Goal: Use online tool/utility: Utilize a website feature to perform a specific function

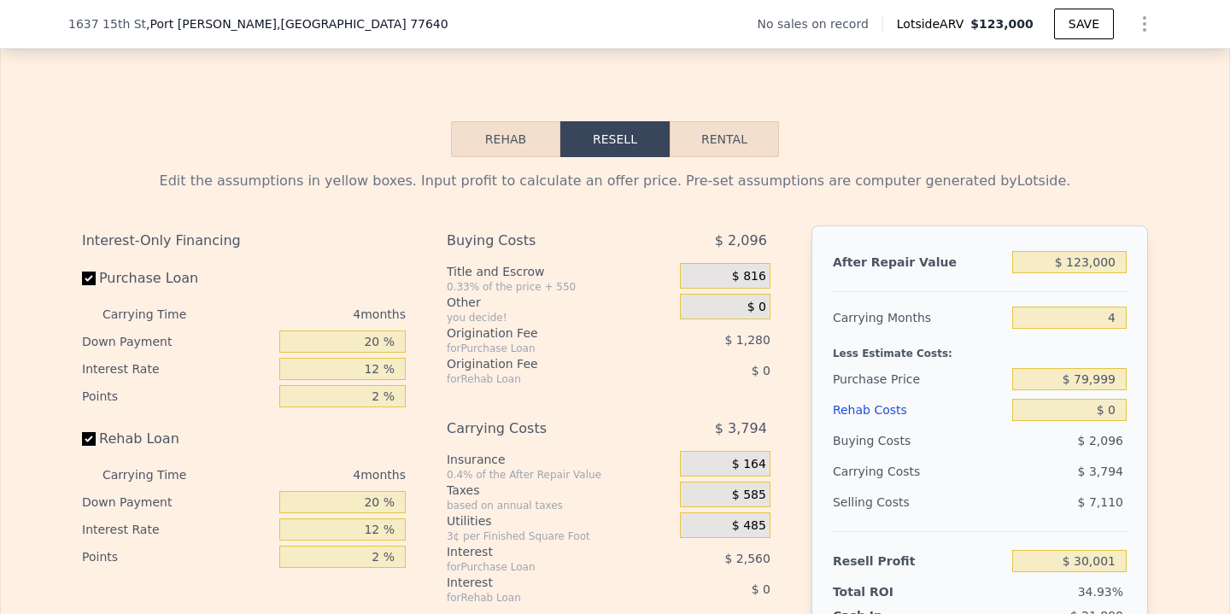
scroll to position [2323, 0]
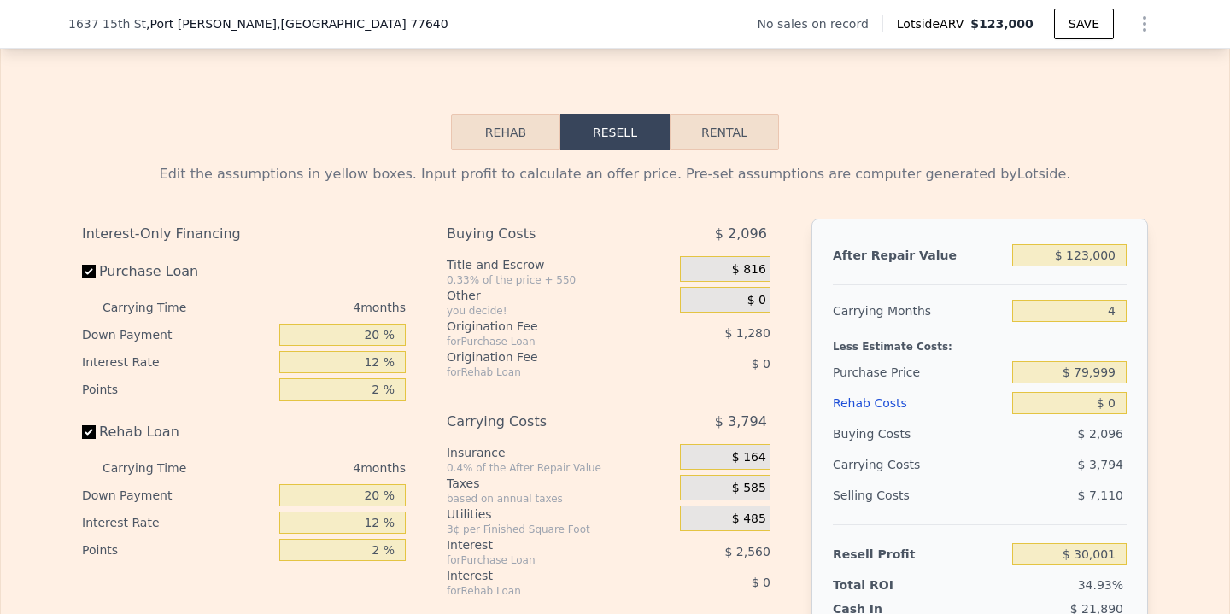
click at [676, 137] on button "Rental" at bounding box center [723, 132] width 109 height 36
select select "30"
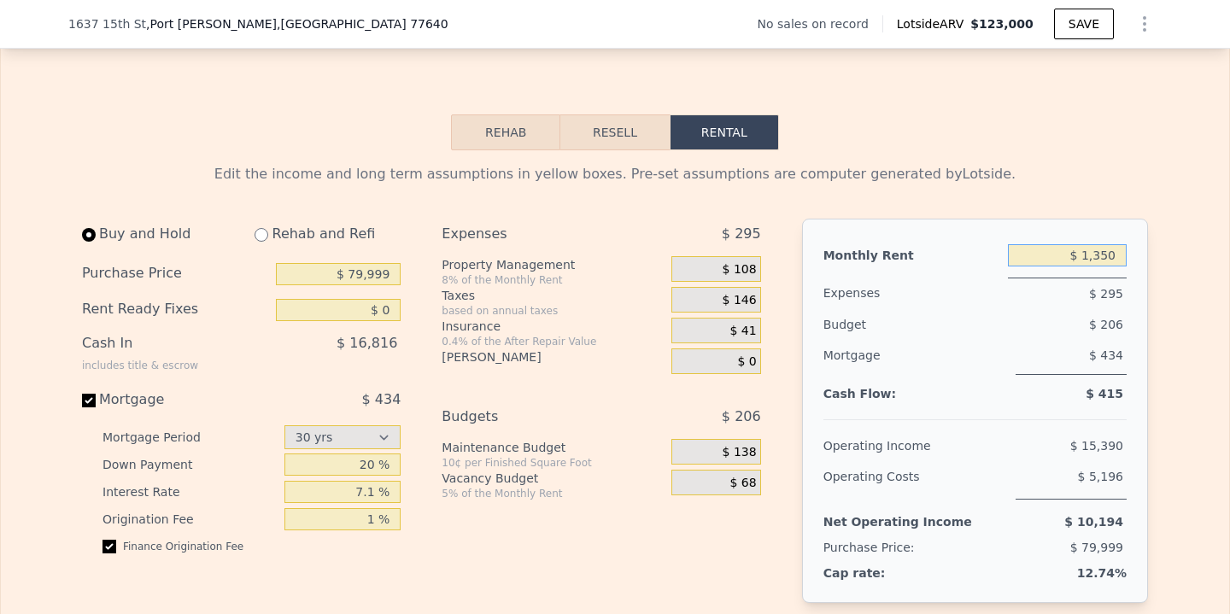
click at [1118, 263] on input "$ 1,350" at bounding box center [1067, 255] width 119 height 22
type input "$ 1,300"
click at [601, 271] on div "Property Management" at bounding box center [552, 264] width 223 height 17
click at [382, 278] on input "$ 79,999" at bounding box center [338, 274] width 125 height 22
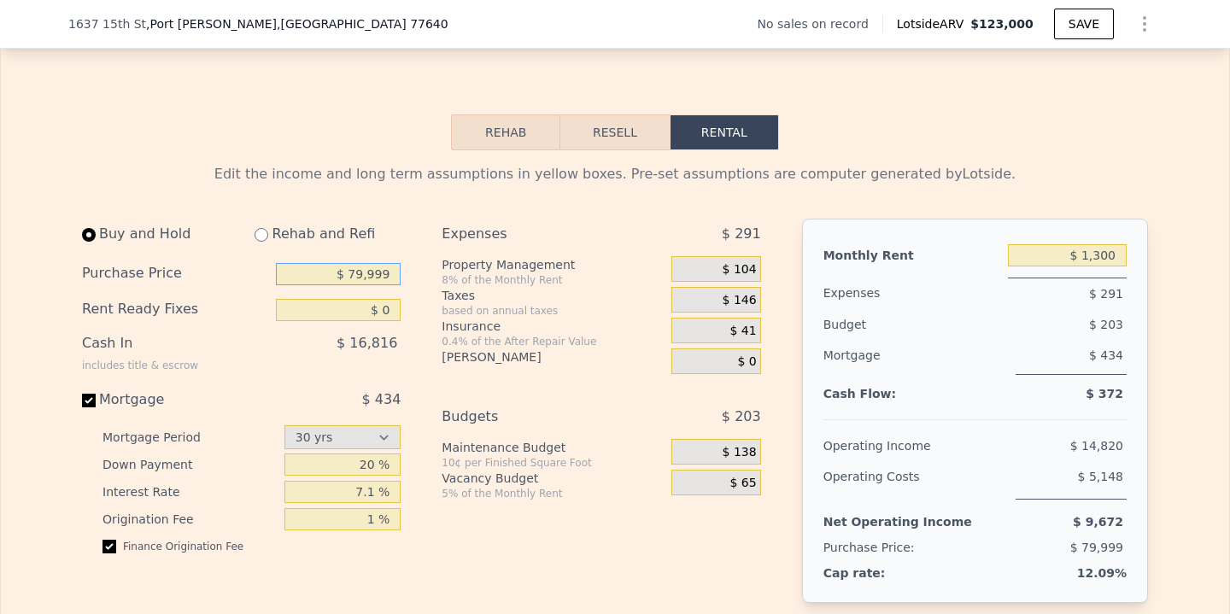
click at [382, 278] on input "$ 79,999" at bounding box center [338, 274] width 125 height 22
type input "$ 40,000"
click at [271, 367] on div "$ 16,816" at bounding box center [303, 350] width 196 height 44
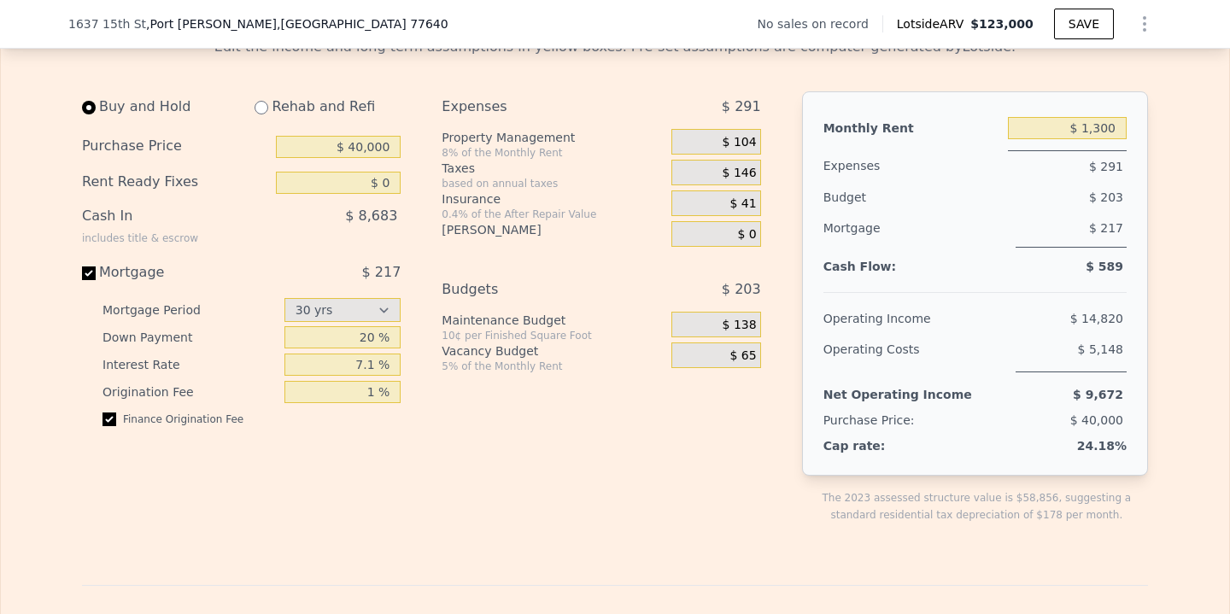
scroll to position [2464, 0]
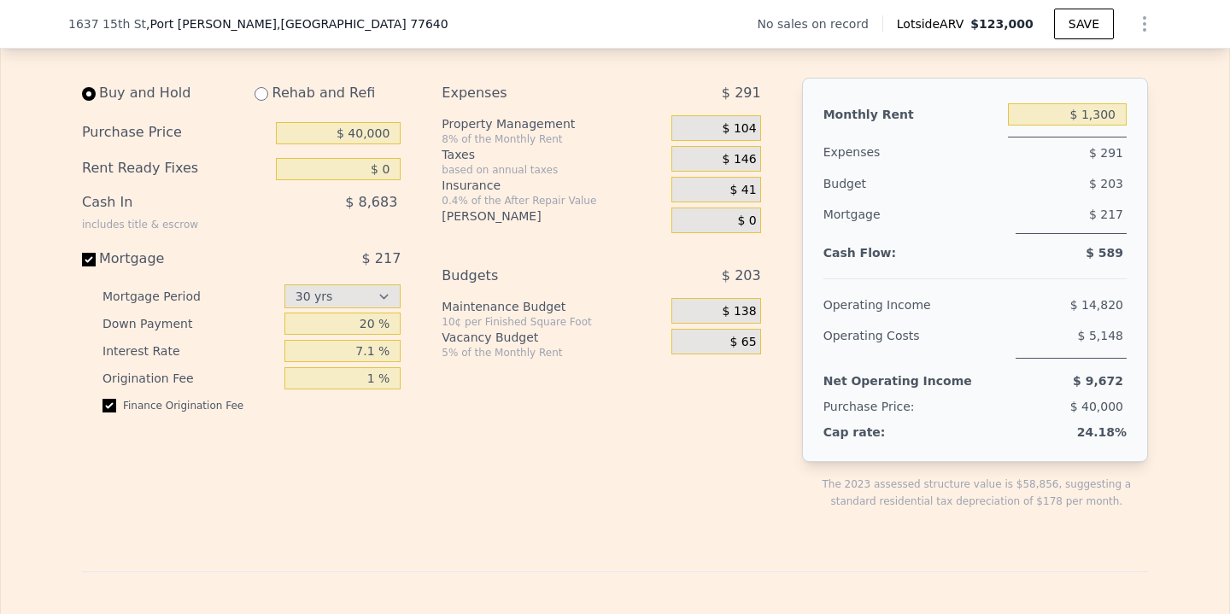
click at [304, 20] on div "[STREET_ADDRESS][PERSON_NAME] No sales on record Lotside ARV $123,000 SAVE" at bounding box center [614, 24] width 1093 height 48
click at [274, 23] on div "[STREET_ADDRESS][PERSON_NAME]" at bounding box center [265, 23] width 394 height 17
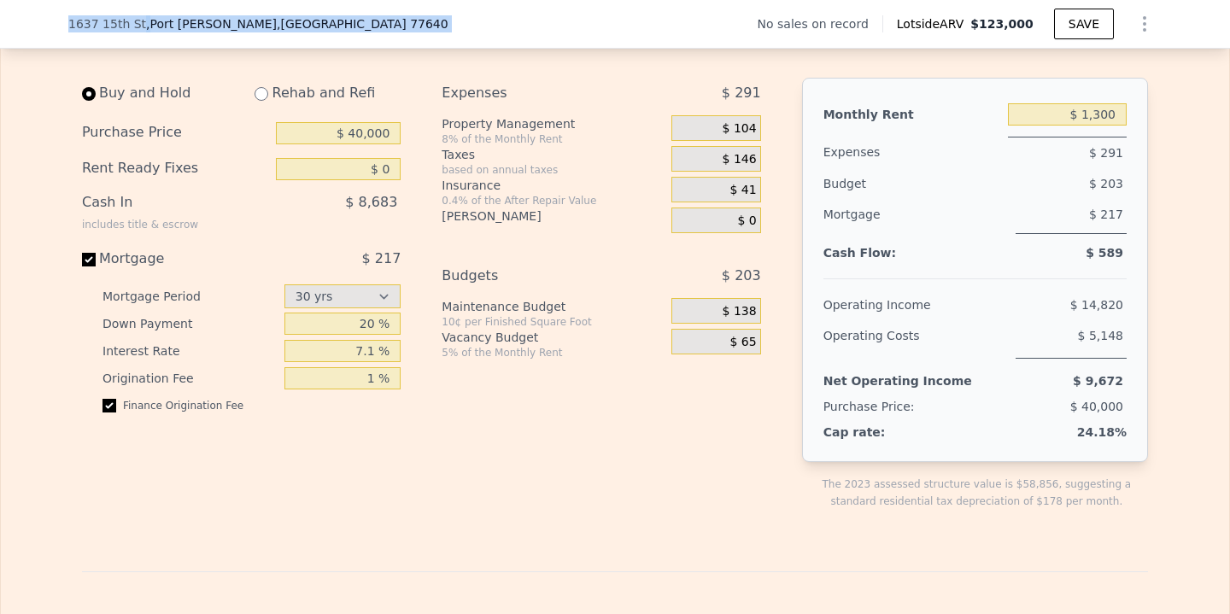
drag, startPoint x: 274, startPoint y: 23, endPoint x: 61, endPoint y: 17, distance: 212.7
click at [61, 17] on div "[STREET_ADDRESS][PERSON_NAME] No sales on record Lotside ARV $123,000 SAVE" at bounding box center [615, 24] width 1230 height 49
type input "$ 1,350"
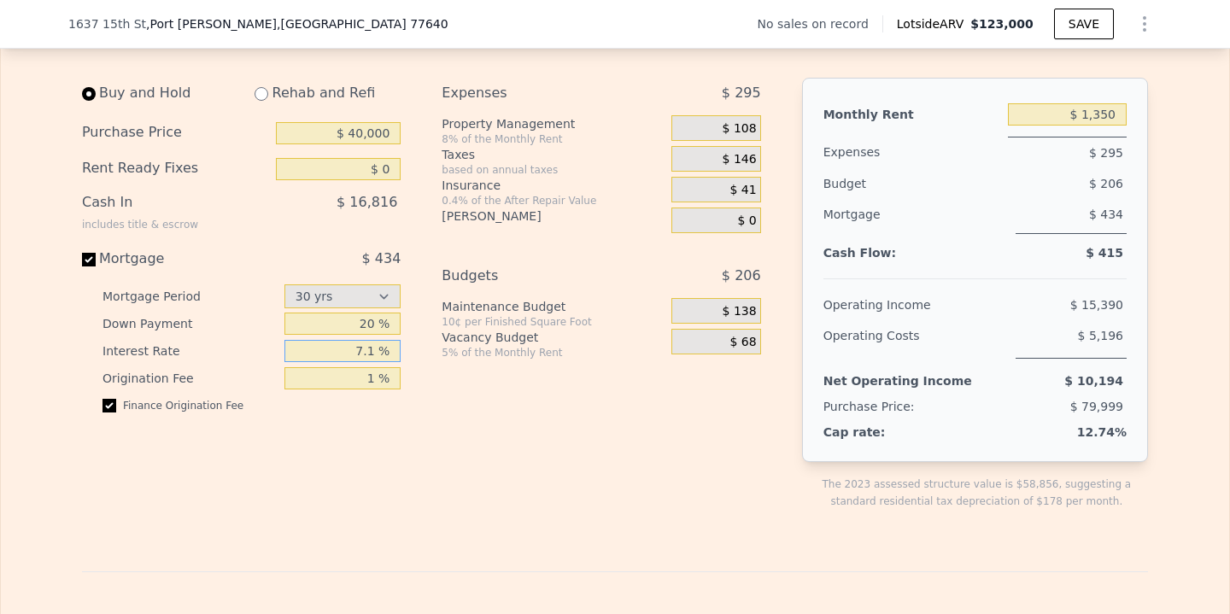
click at [368, 351] on input "7.1 %" at bounding box center [342, 351] width 117 height 22
type input "6.6 %"
click at [414, 371] on div "Buy and Hold Rehab and Refi Purchase Price $ 40,000 Rent Ready Fixes $ 0 Cash I…" at bounding box center [428, 307] width 693 height 459
click at [370, 323] on input "20 %" at bounding box center [342, 324] width 117 height 22
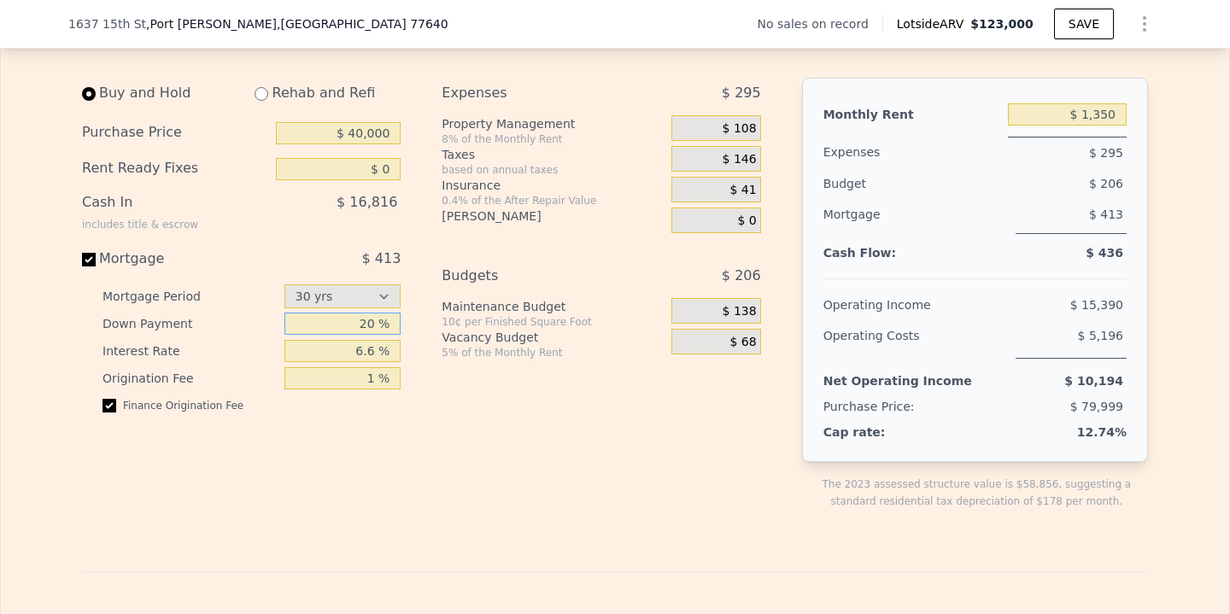
click at [370, 323] on input "20 %" at bounding box center [342, 324] width 117 height 22
click at [422, 356] on div "Buy and Hold Rehab and Refi Purchase Price $ 40,000 Rent Ready Fixes $ 0 Cash I…" at bounding box center [428, 307] width 693 height 459
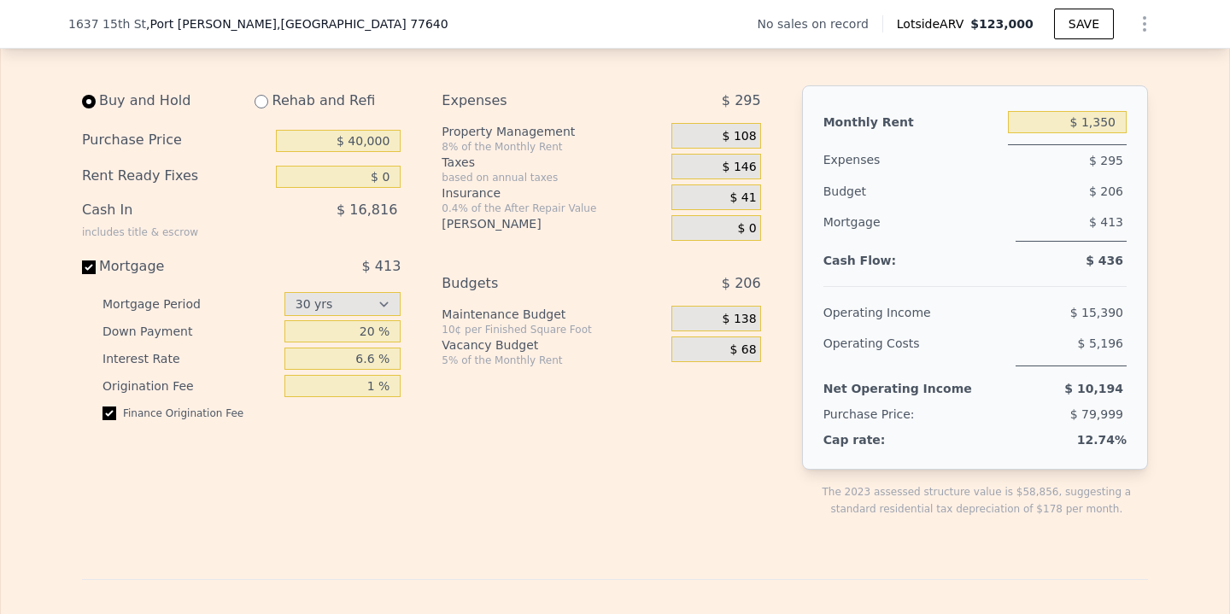
scroll to position [2454, 0]
click at [749, 141] on span "$ 108" at bounding box center [739, 138] width 34 height 15
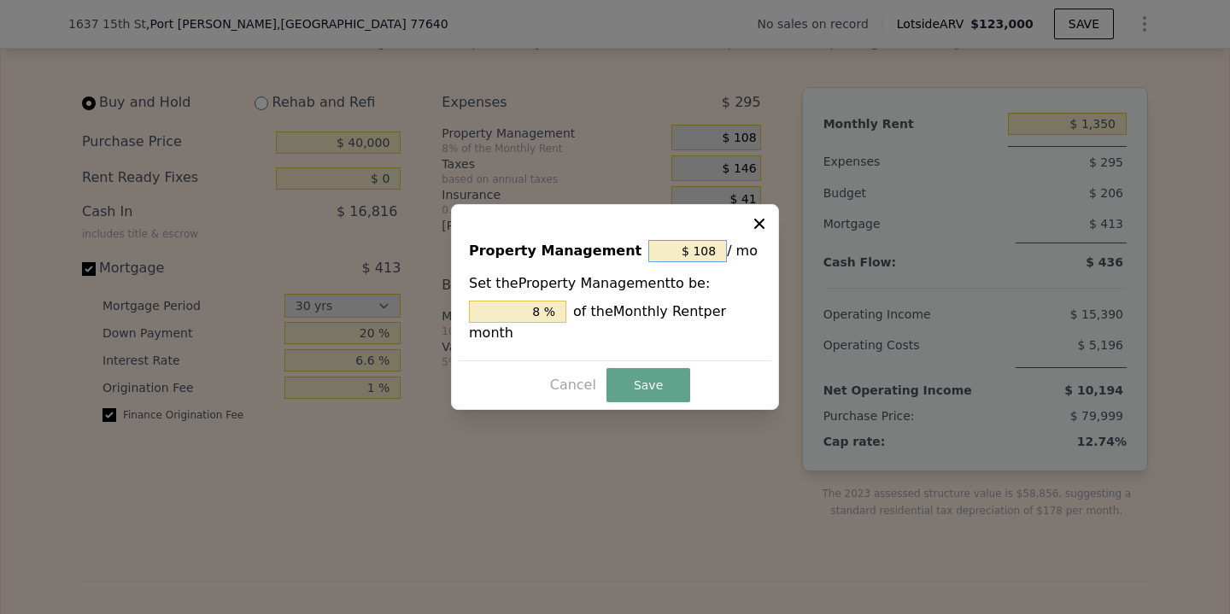
click at [703, 249] on input "$ 108" at bounding box center [687, 251] width 79 height 22
type input "$ 0"
type input "0 %"
type input "$ 0"
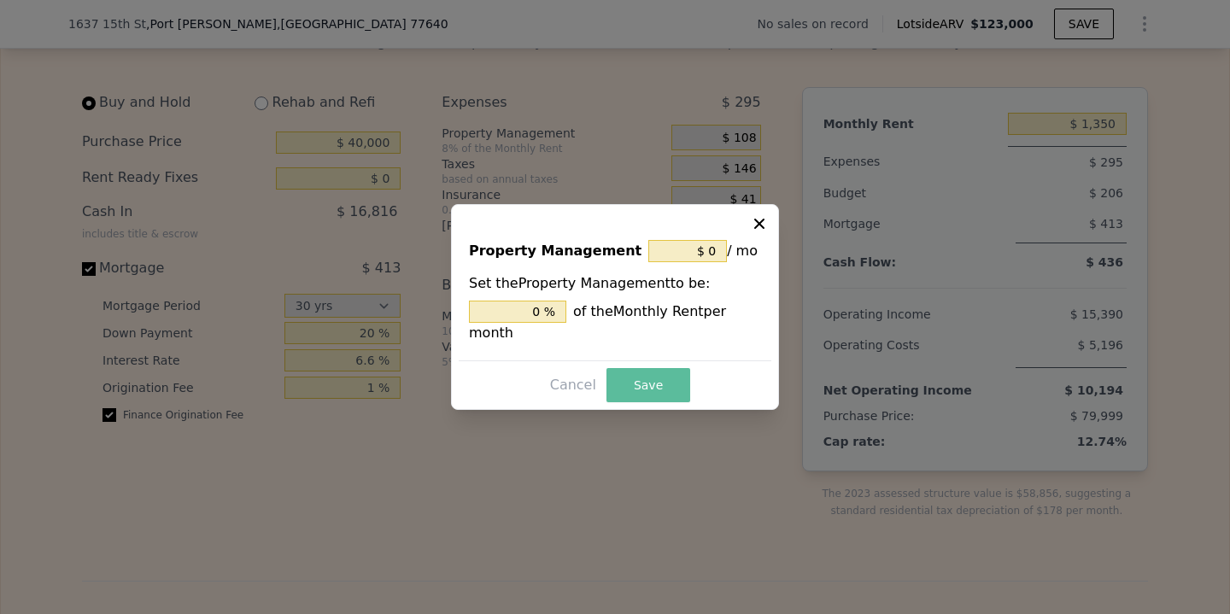
click at [623, 376] on button "Save" at bounding box center [648, 385] width 84 height 34
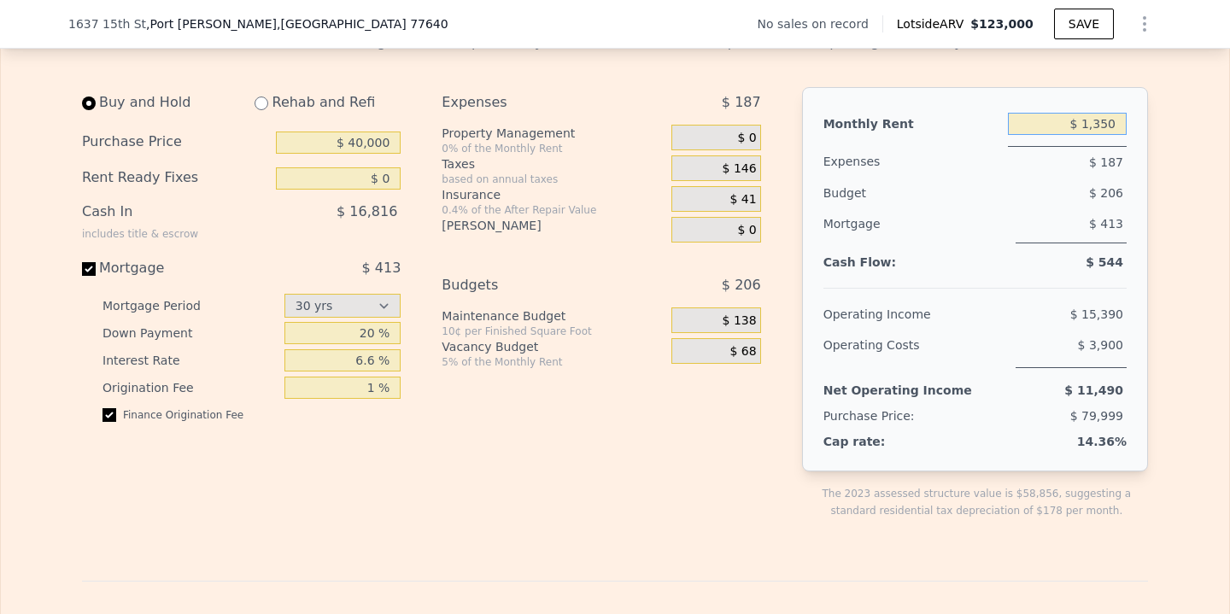
click at [1100, 126] on input "$ 1,350" at bounding box center [1067, 124] width 119 height 22
type input "$ 1,300"
click at [1003, 367] on div "Operating Costs" at bounding box center [915, 349] width 185 height 38
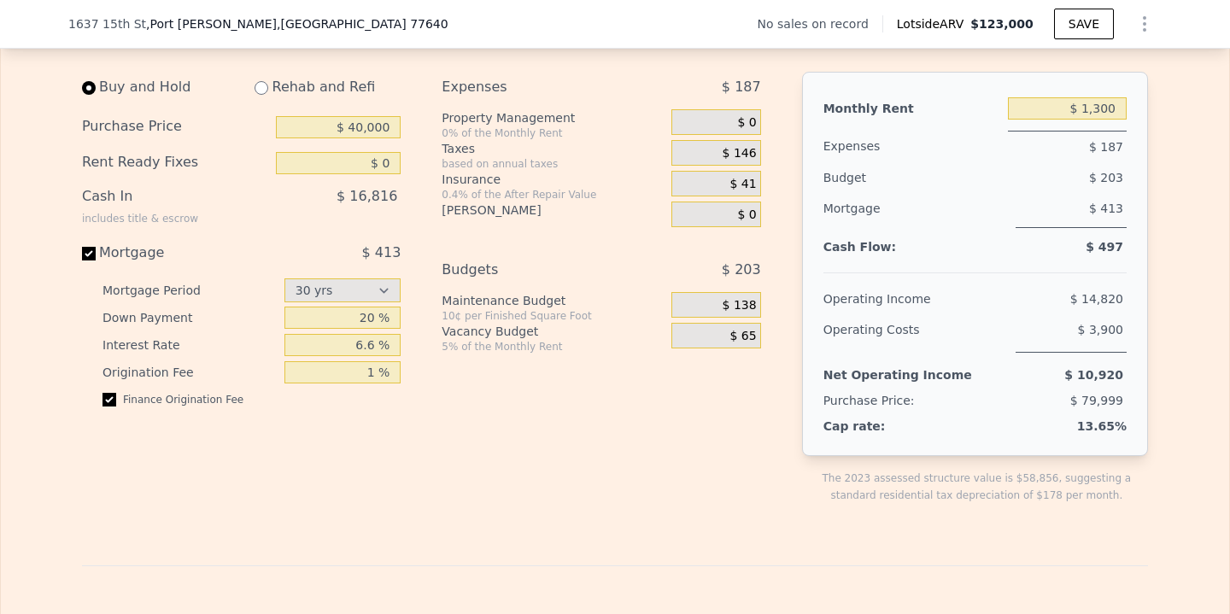
scroll to position [2466, 0]
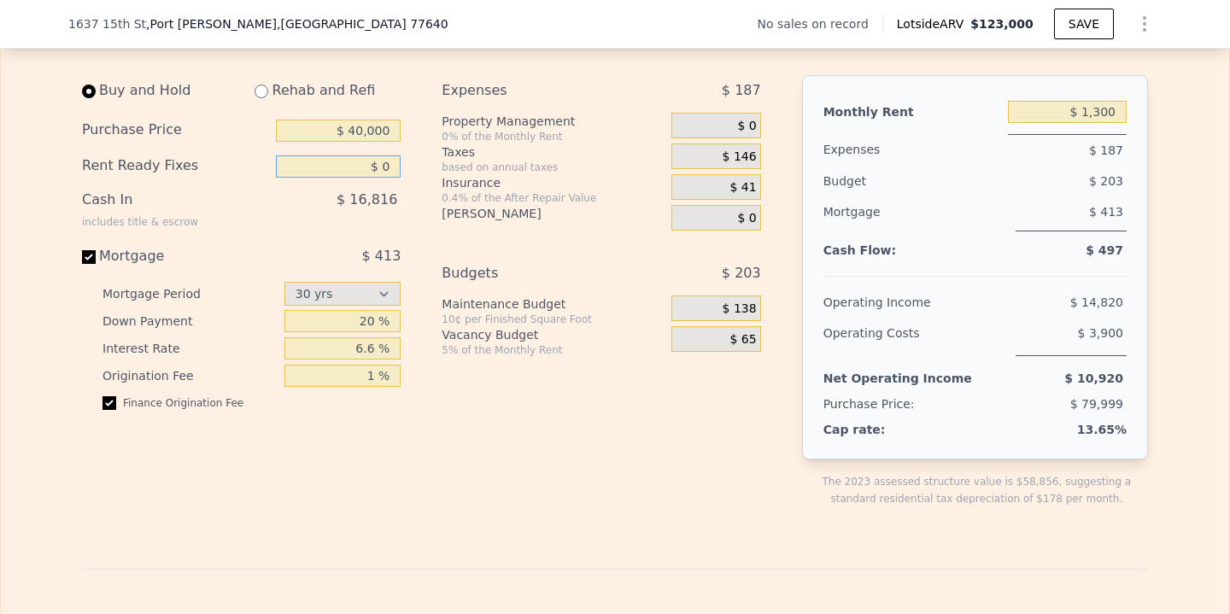
click at [386, 159] on input "$ 0" at bounding box center [338, 166] width 125 height 22
type input "$ 10,000"
click at [452, 245] on div "Expenses $ 187 Property Management 0% of the Monthly Rent $ 0 Taxes based on an…" at bounding box center [607, 304] width 332 height 459
click at [375, 330] on input "20 %" at bounding box center [342, 321] width 117 height 22
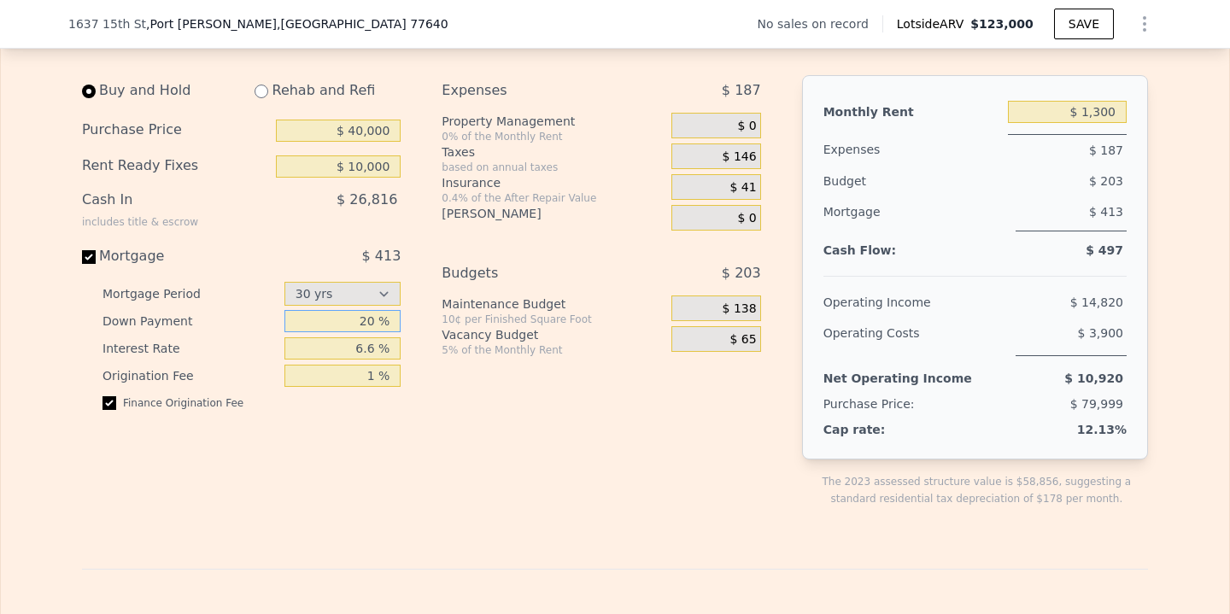
click at [370, 325] on input "20 %" at bounding box center [342, 321] width 117 height 22
click at [537, 396] on div "Expenses $ 187 Property Management 0% of the Monthly Rent $ 0 Taxes based on an…" at bounding box center [607, 304] width 332 height 459
click at [372, 323] on input "20 %" at bounding box center [342, 321] width 117 height 22
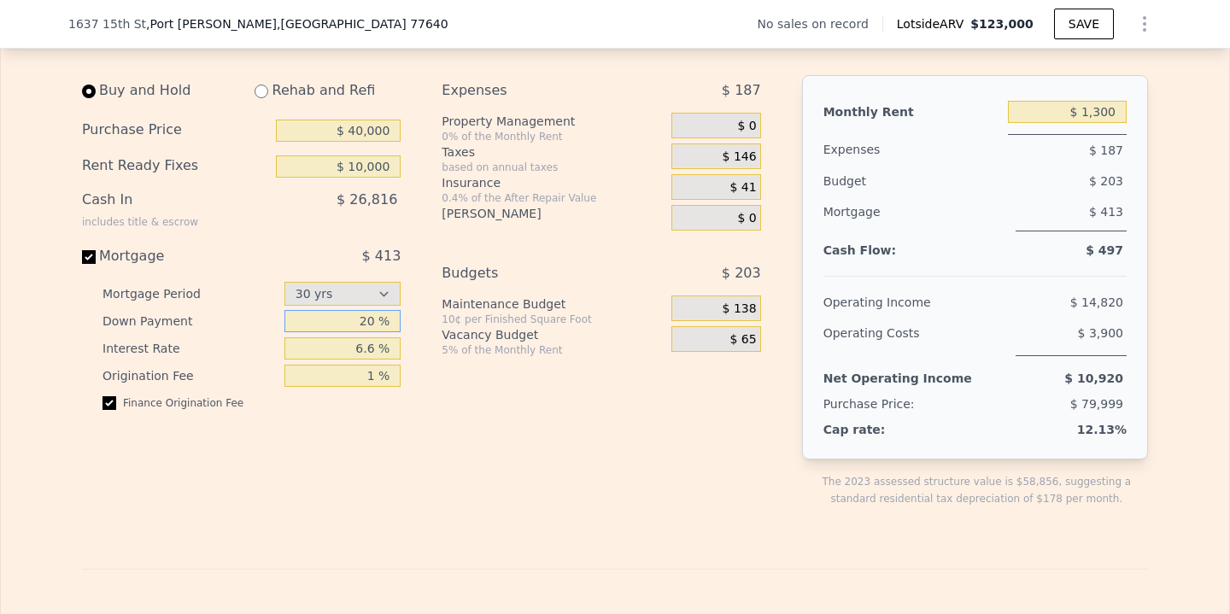
click at [367, 318] on input "20 %" at bounding box center [342, 321] width 117 height 22
type input "50 %"
click at [437, 380] on div "Buy and Hold Rehab and Refi Purchase Price $ 40,000 Rent Ready Fixes $ 10,000 C…" at bounding box center [428, 304] width 693 height 459
click at [664, 465] on div "Expenses $ 187 Property Management 0% of the Monthly Rent $ 0 Taxes based on an…" at bounding box center [607, 304] width 332 height 459
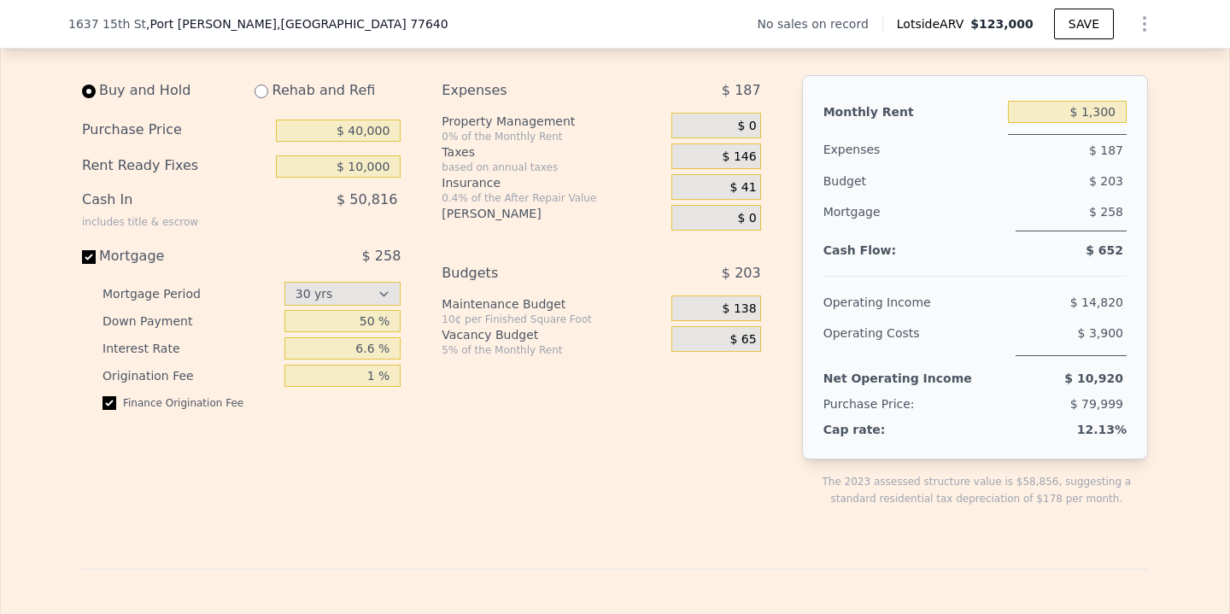
click at [664, 465] on div "Expenses $ 187 Property Management 0% of the Monthly Rent $ 0 Taxes based on an…" at bounding box center [607, 304] width 332 height 459
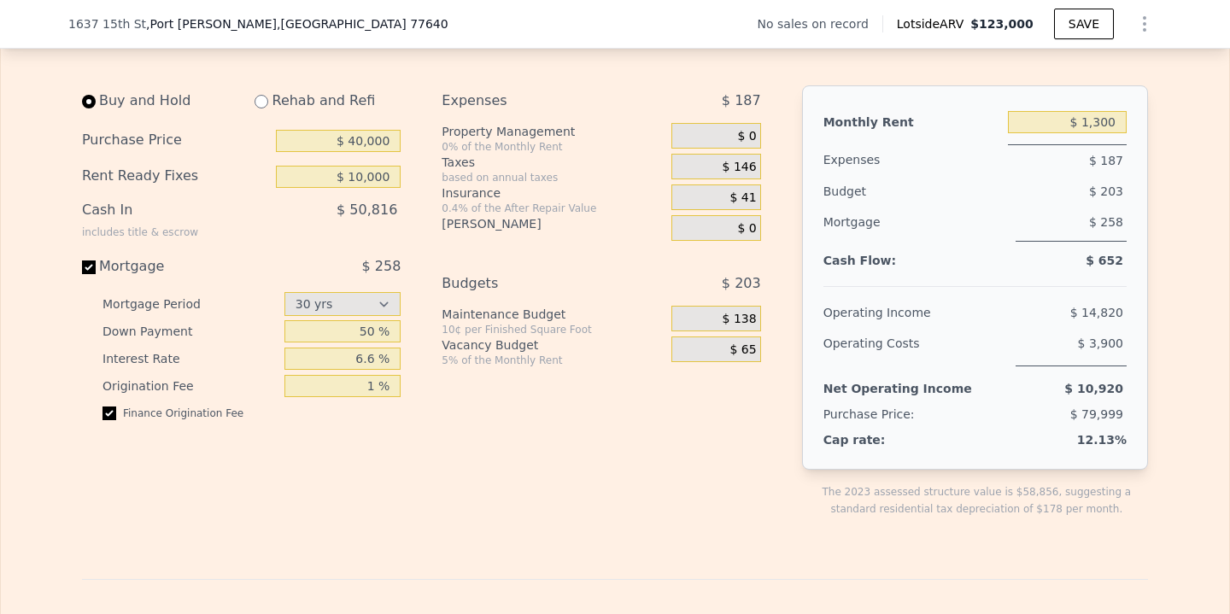
scroll to position [2453, 0]
click at [1094, 421] on span "$ 79,999" at bounding box center [1096, 417] width 53 height 14
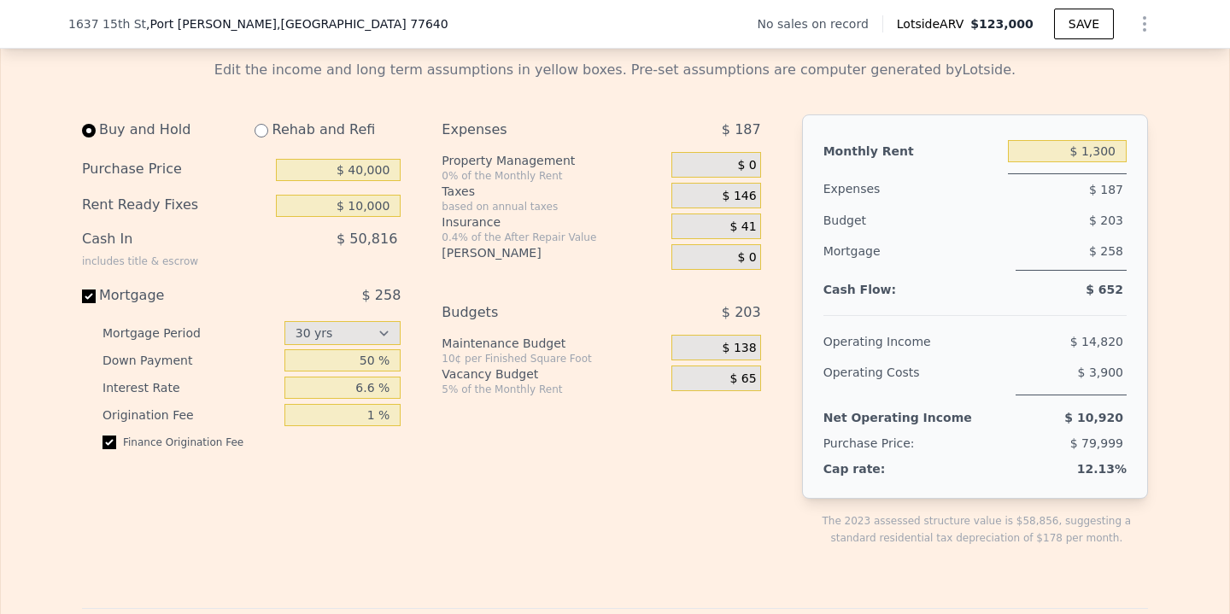
scroll to position [2424, 0]
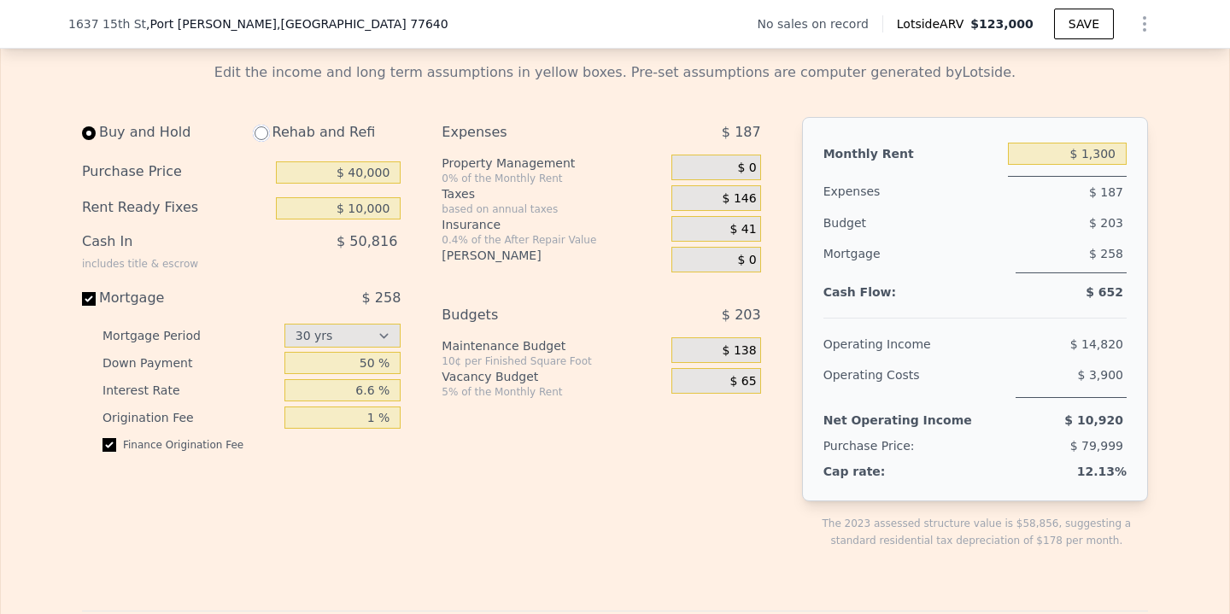
click at [266, 137] on input "radio" at bounding box center [261, 133] width 14 height 14
radio input "true"
type input "$ 0"
type input "$ 2,050"
select select "30"
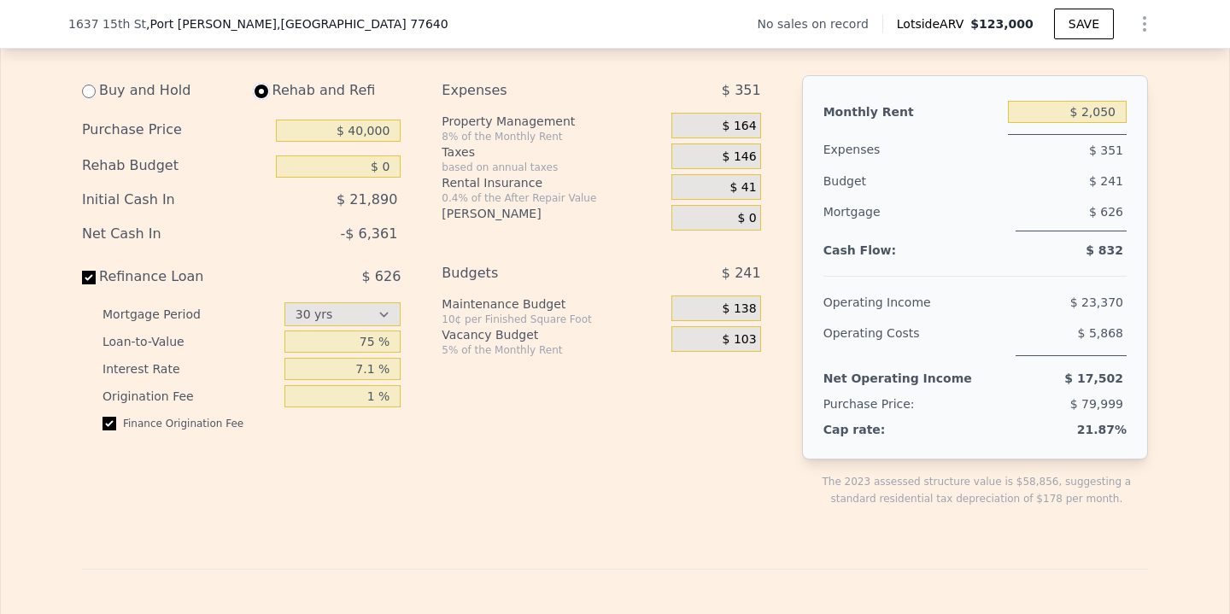
scroll to position [2472, 0]
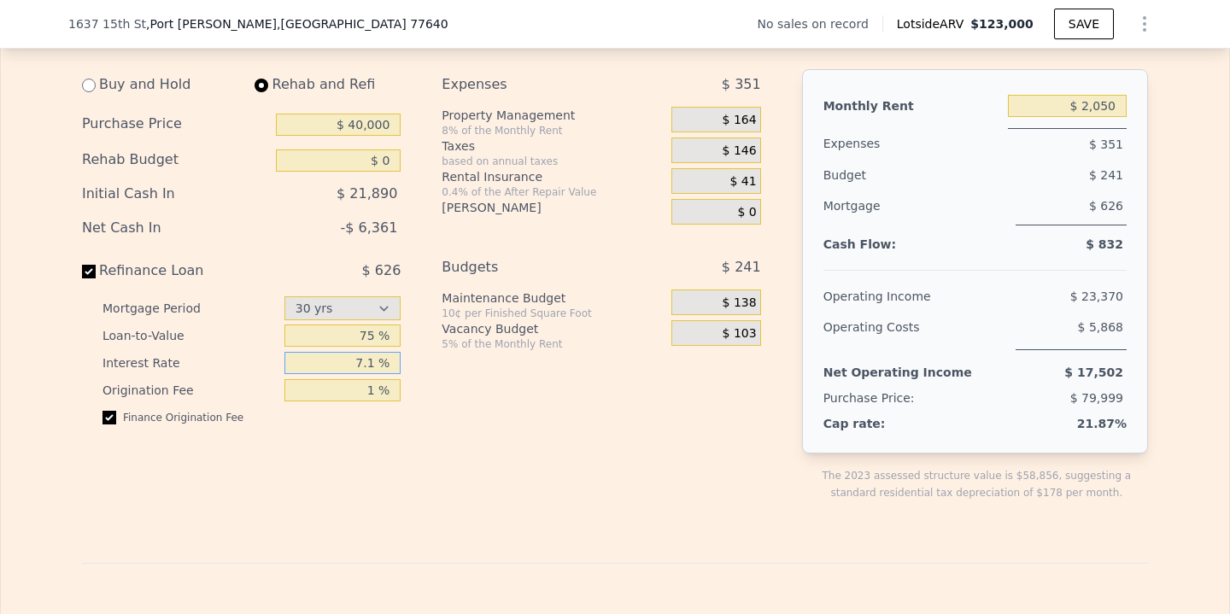
click at [367, 363] on input "7.1 %" at bounding box center [342, 363] width 117 height 22
type input "6.6 %"
click at [402, 393] on div "Buy and Hold Rehab and Refi Purchase Price $ 40,000 Rehab Budget $ 0 Initial Ca…" at bounding box center [248, 298] width 332 height 459
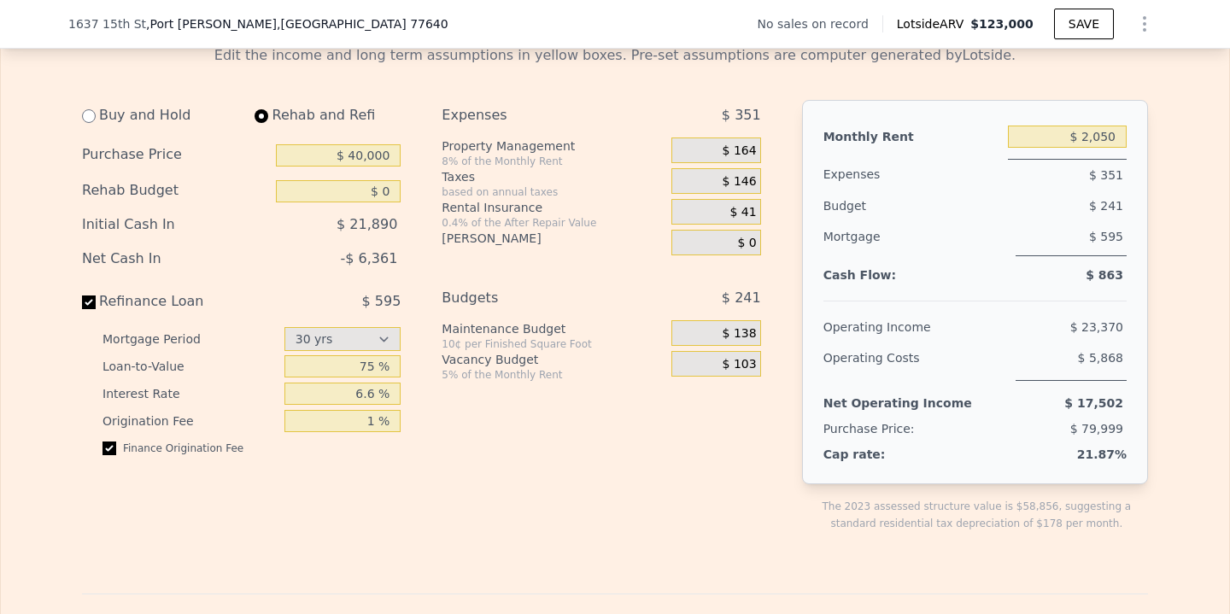
scroll to position [2432, 0]
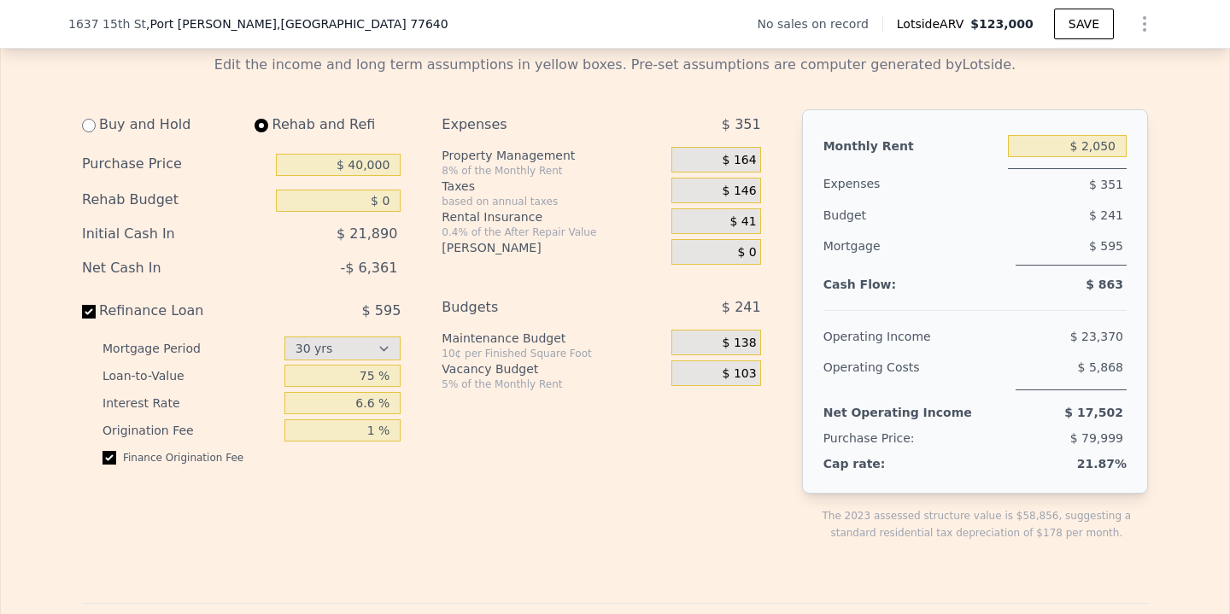
click at [744, 170] on div "$ 164" at bounding box center [715, 160] width 89 height 26
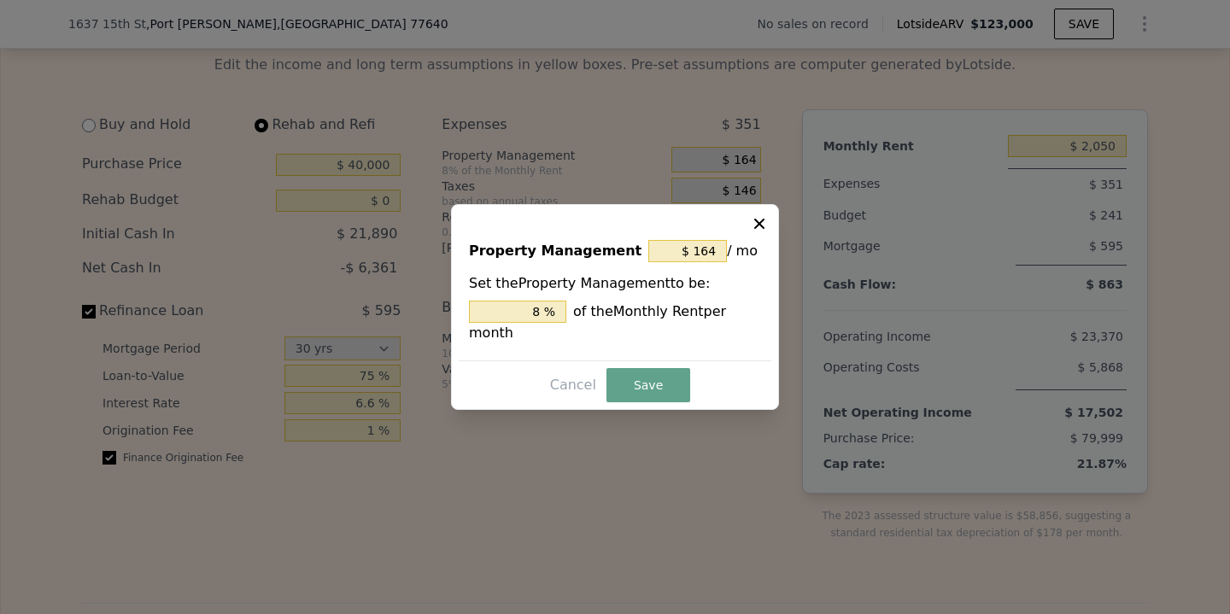
click at [744, 170] on div at bounding box center [615, 307] width 1230 height 614
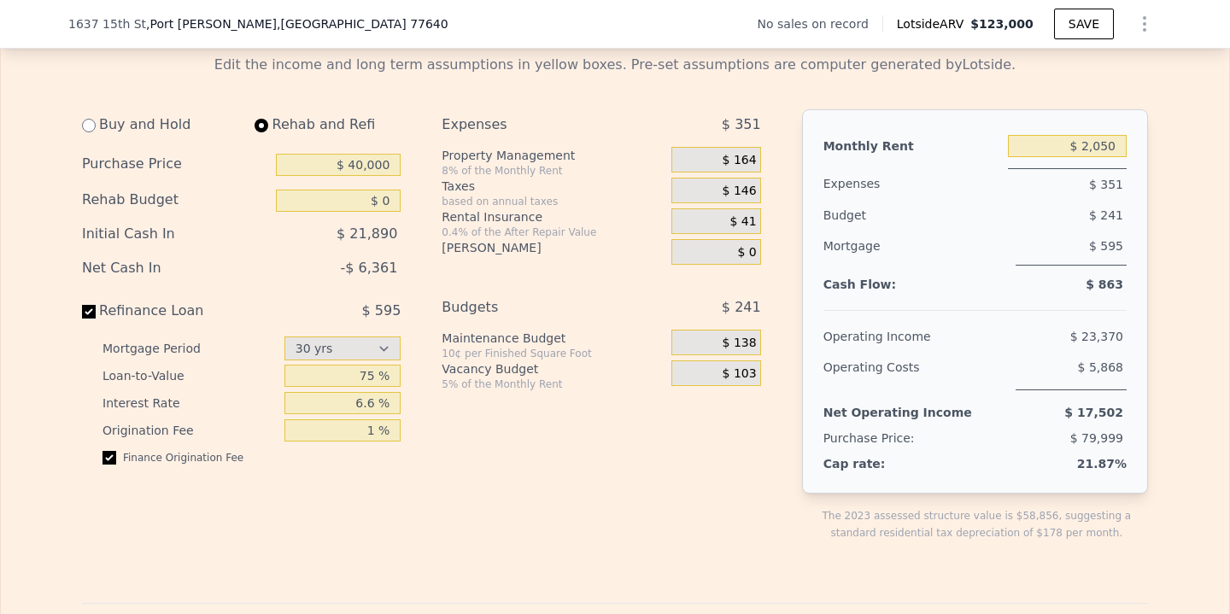
click at [1087, 440] on span "$ 79,999" at bounding box center [1096, 438] width 53 height 14
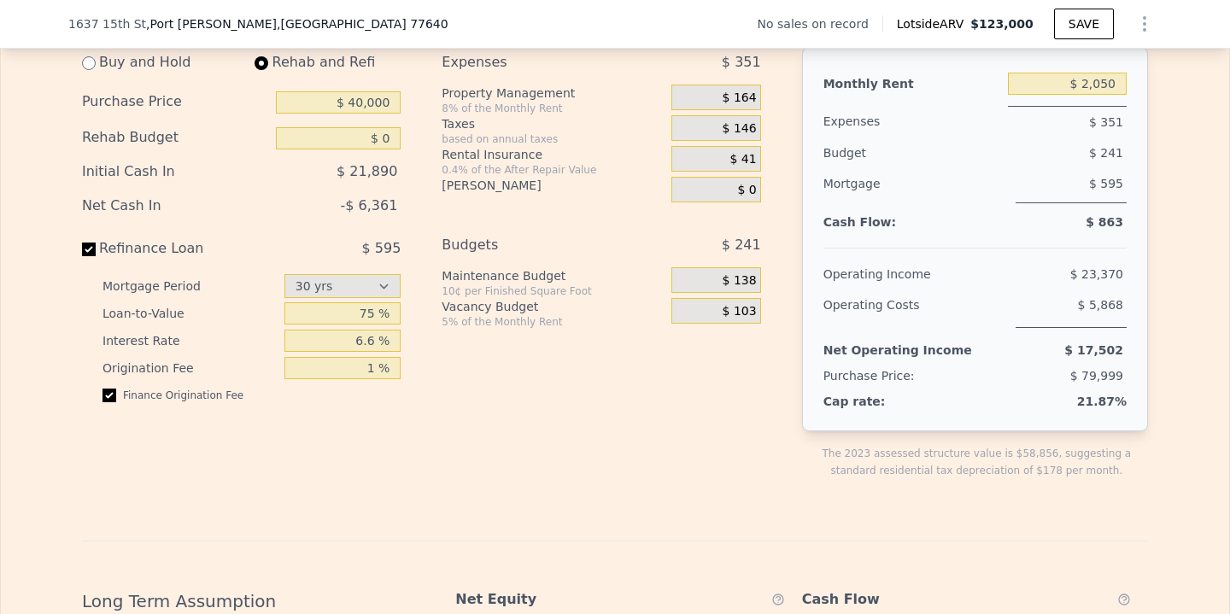
scroll to position [2503, 0]
